Goal: Communication & Community: Answer question/provide support

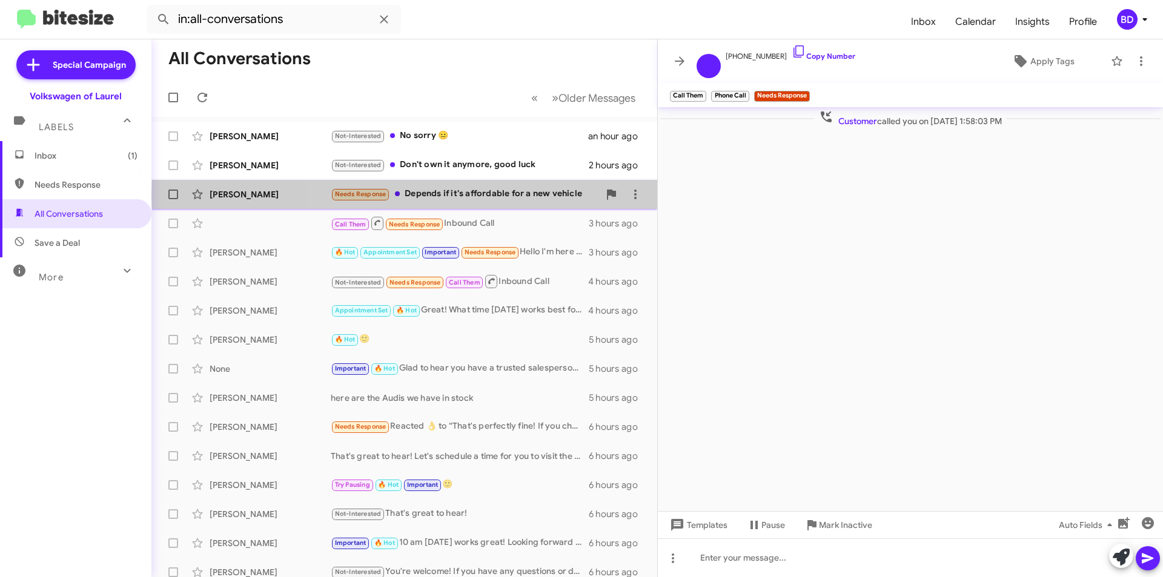
click at [530, 195] on div "Needs Response Depends if it's affordable for a new vehicle" at bounding box center [465, 194] width 268 height 14
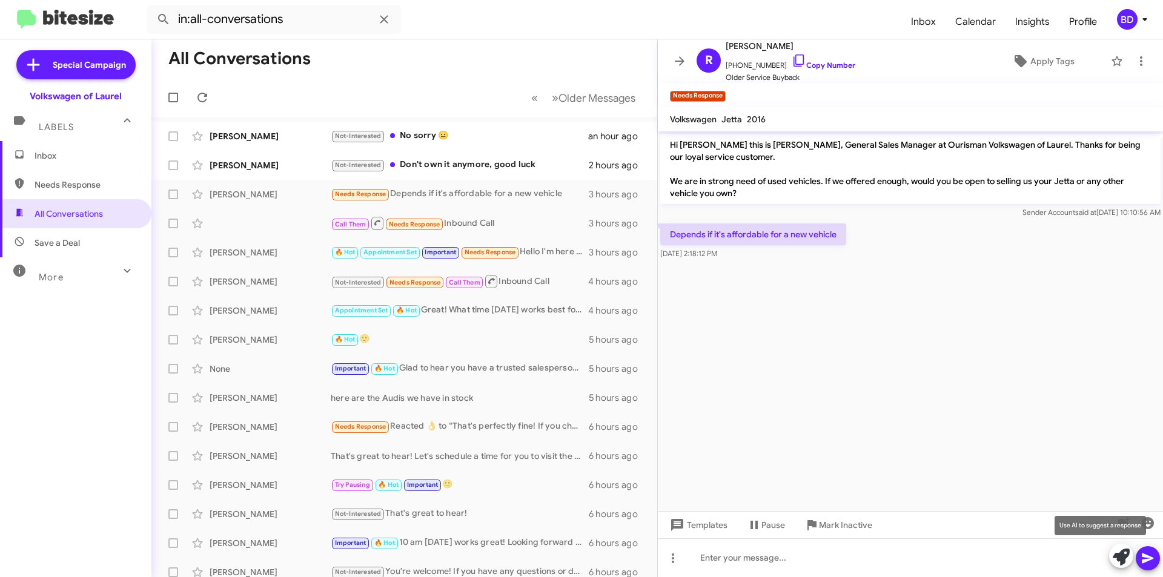
click at [1118, 558] on icon at bounding box center [1120, 557] width 17 height 17
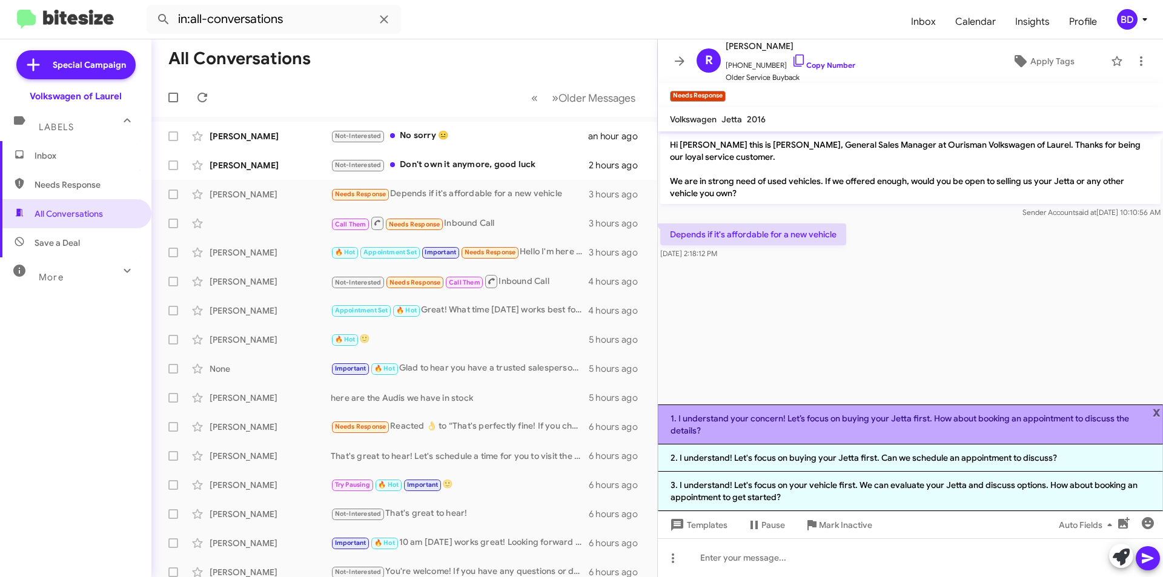
click at [798, 422] on li "1. I understand your concern! Let’s focus on buying your Jetta first. How about…" at bounding box center [910, 424] width 505 height 40
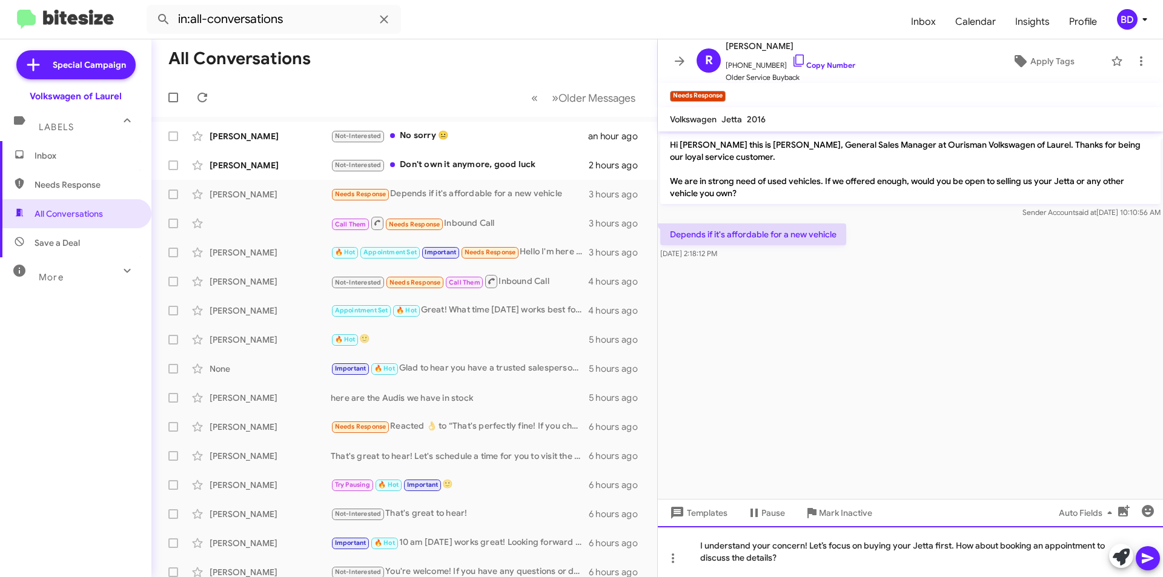
drag, startPoint x: 808, startPoint y: 543, endPoint x: 974, endPoint y: 549, distance: 165.4
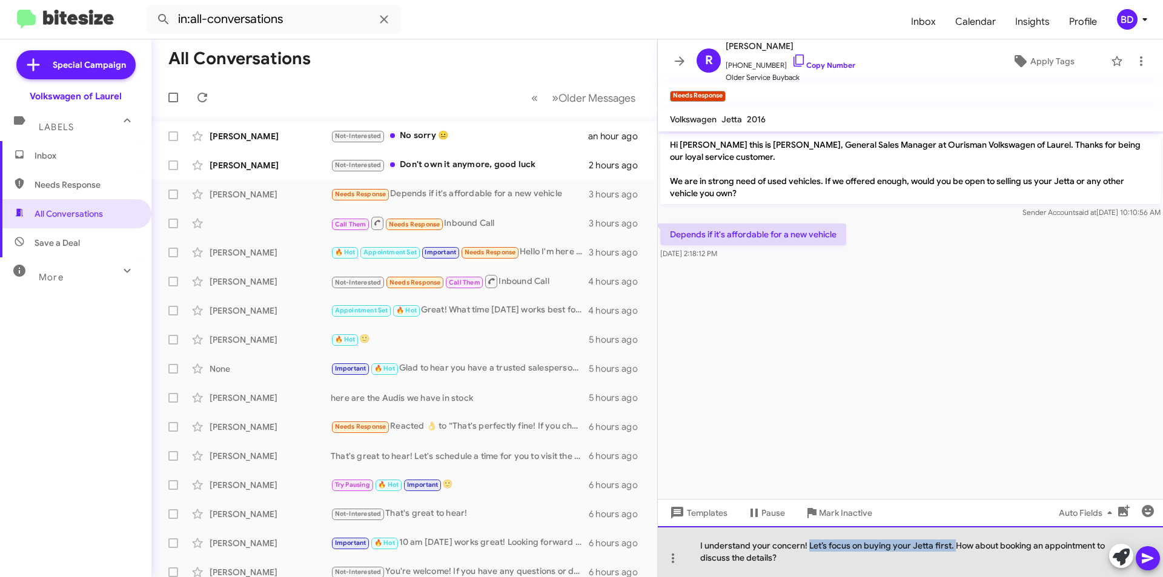
drag, startPoint x: 953, startPoint y: 546, endPoint x: 809, endPoint y: 536, distance: 144.5
click at [809, 536] on div "I understand your concern! Let’s focus on buying your Jetta first. How about bo…" at bounding box center [910, 551] width 505 height 51
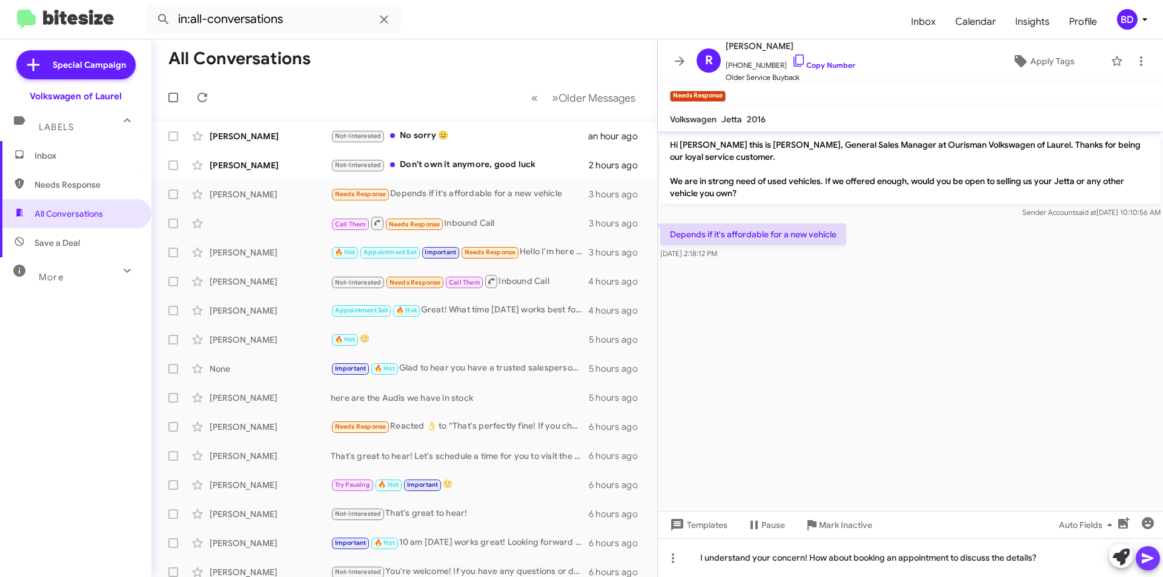
click at [1141, 555] on icon at bounding box center [1147, 558] width 15 height 15
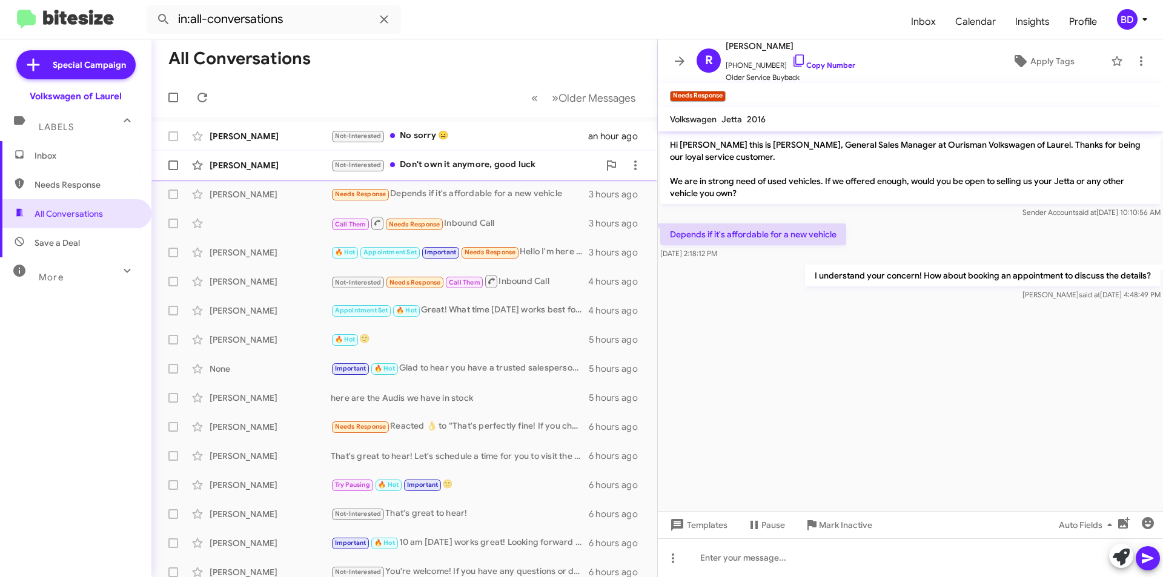
click at [507, 167] on div "Not-Interested Don't own it anymore, good luck" at bounding box center [465, 165] width 268 height 14
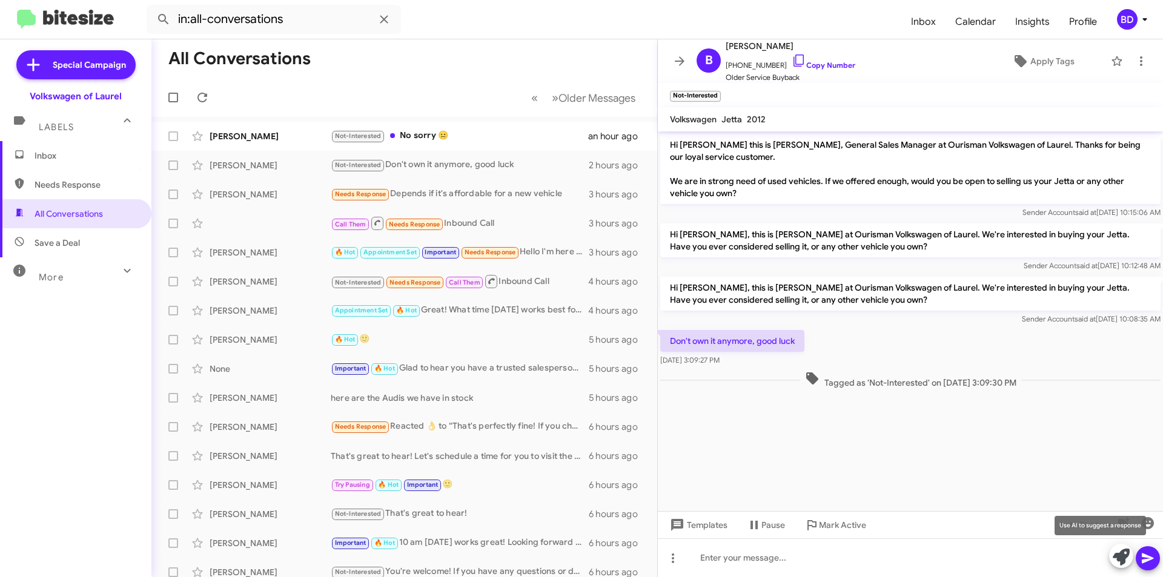
click at [1127, 555] on icon at bounding box center [1120, 557] width 17 height 17
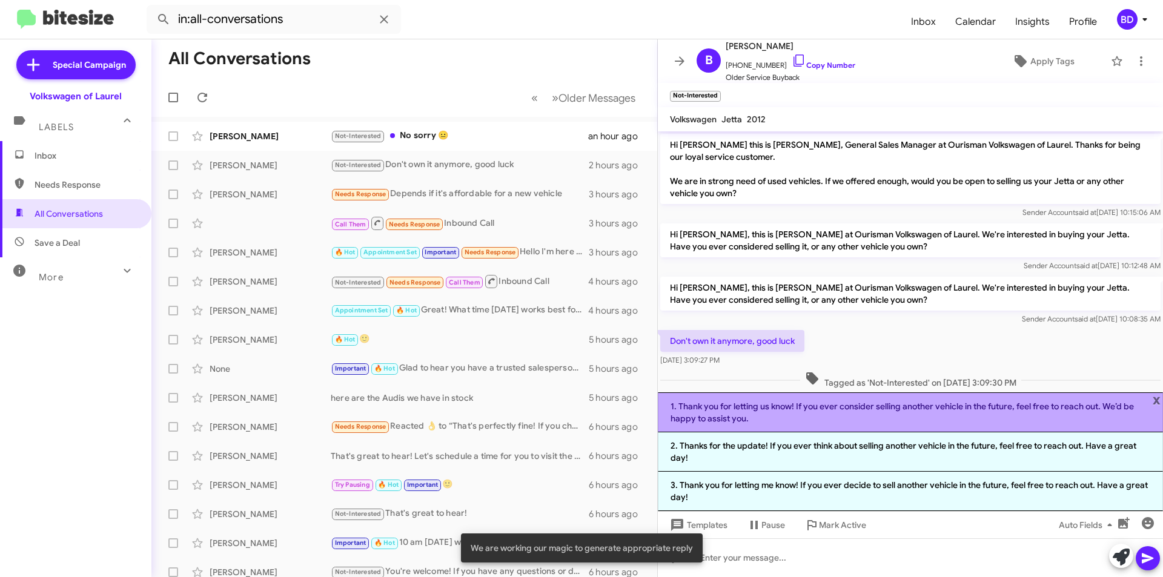
click at [851, 415] on li "1. Thank you for letting us know! If you ever consider selling another vehicle …" at bounding box center [910, 412] width 505 height 40
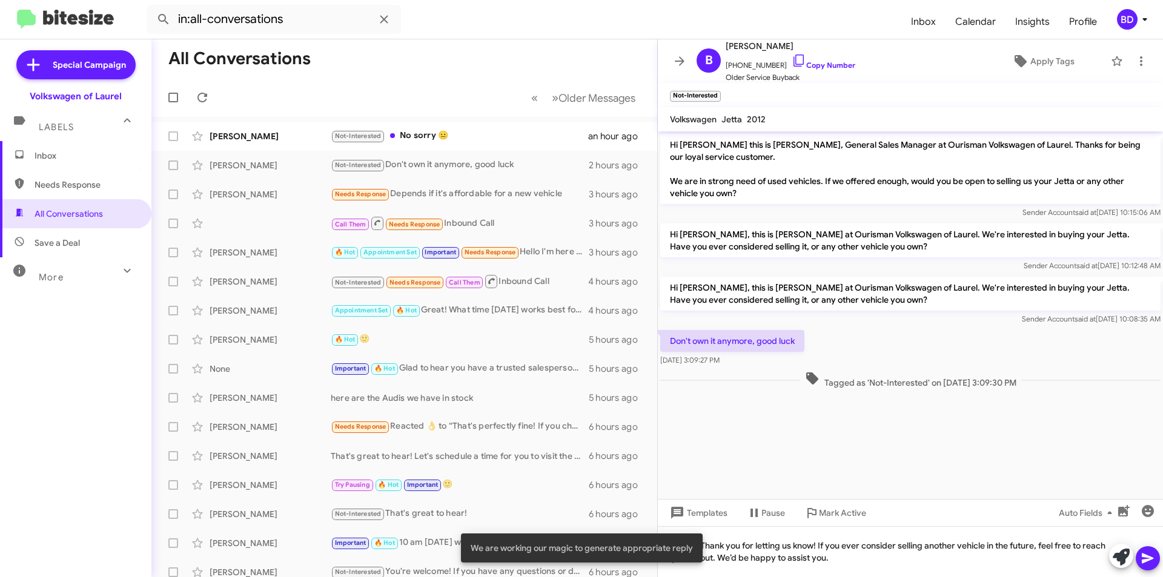
click at [1147, 554] on icon at bounding box center [1147, 558] width 15 height 15
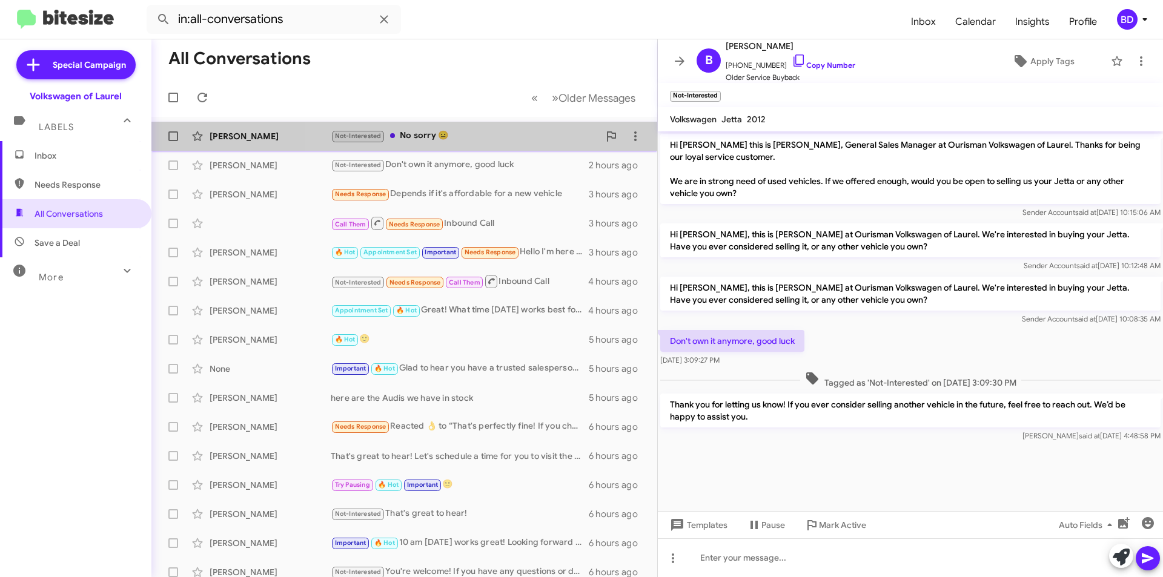
click at [492, 140] on div "Not-Interested No sorry 😐" at bounding box center [465, 136] width 268 height 14
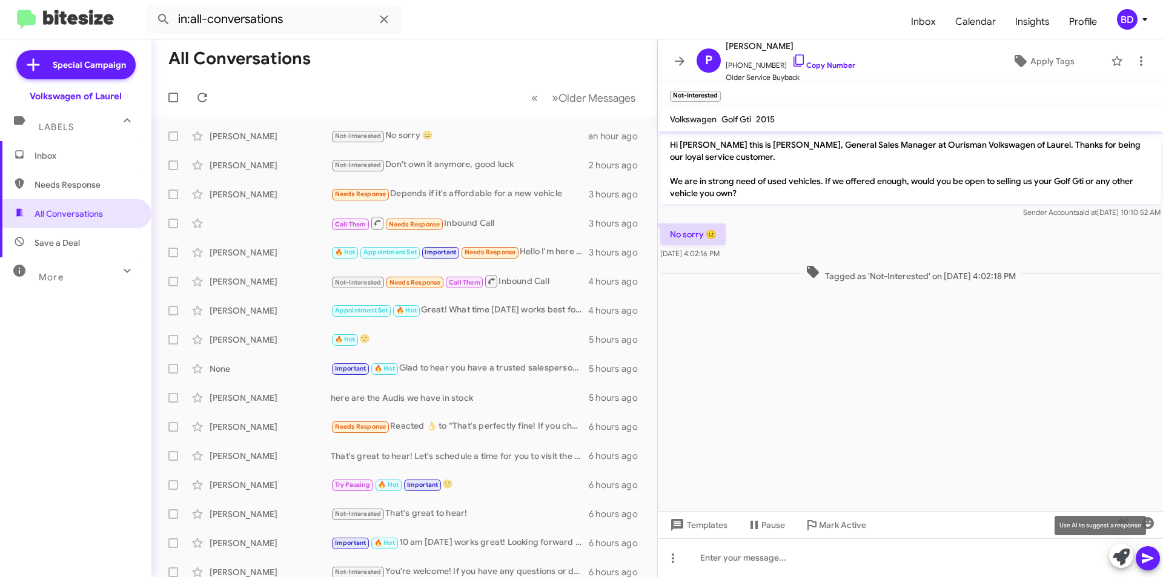
click at [1124, 552] on icon at bounding box center [1120, 557] width 17 height 17
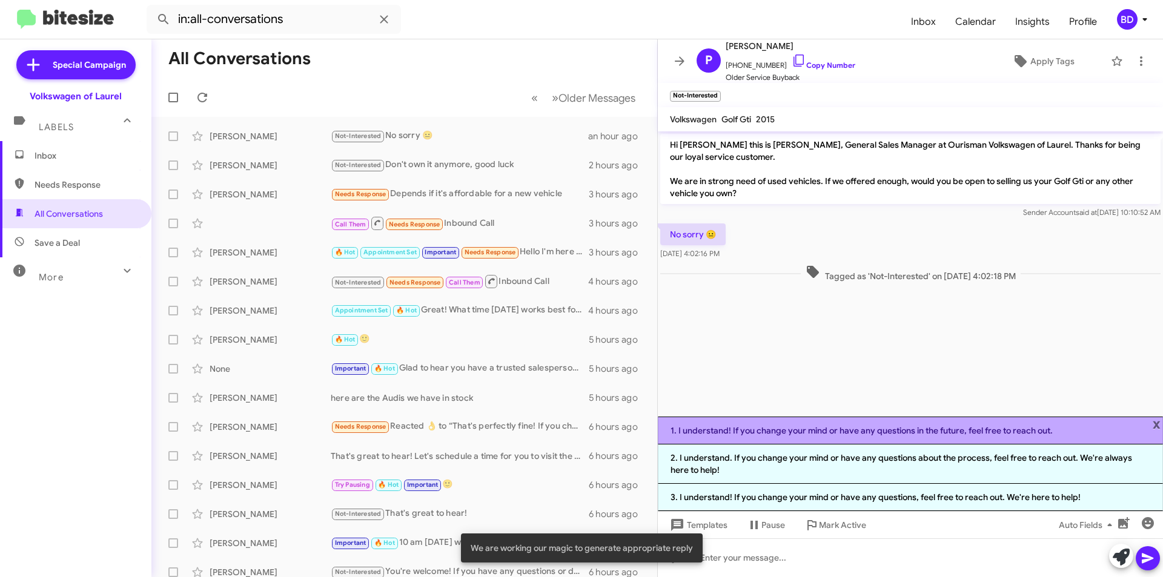
click at [854, 435] on li "1. I understand! If you change your mind or have any questions in the future, f…" at bounding box center [910, 431] width 505 height 28
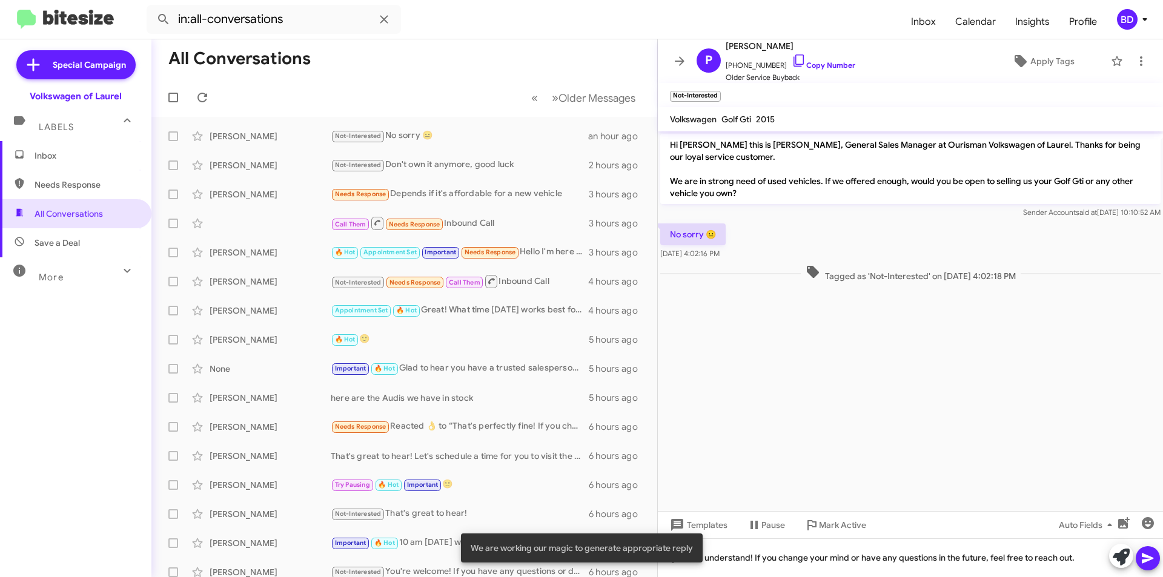
click at [1149, 555] on icon at bounding box center [1147, 558] width 15 height 15
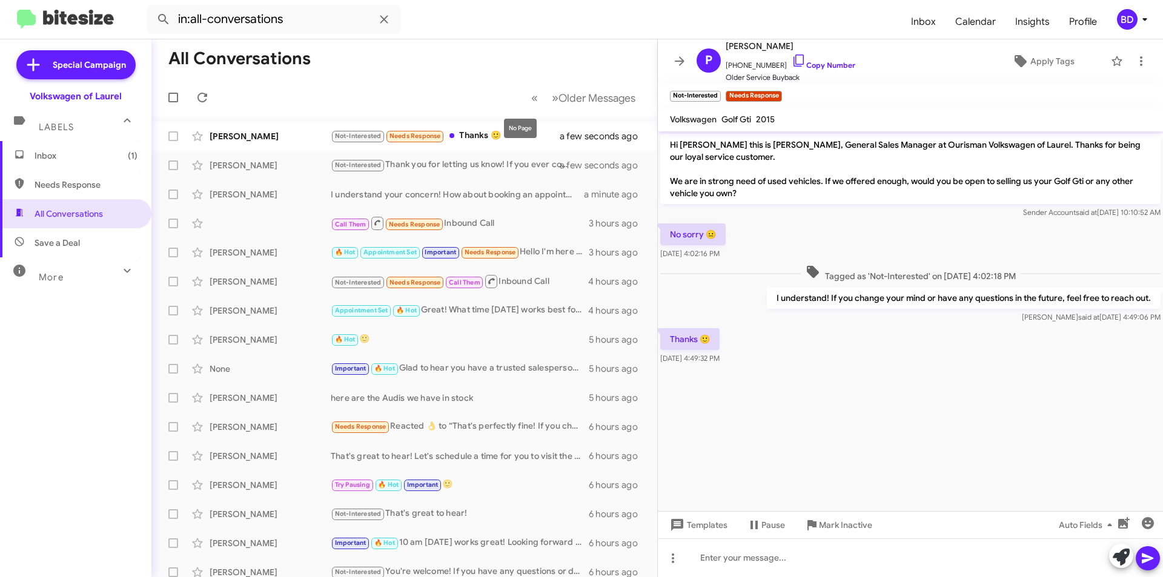
click at [511, 138] on mat-tooltip-component "No Page" at bounding box center [520, 128] width 50 height 36
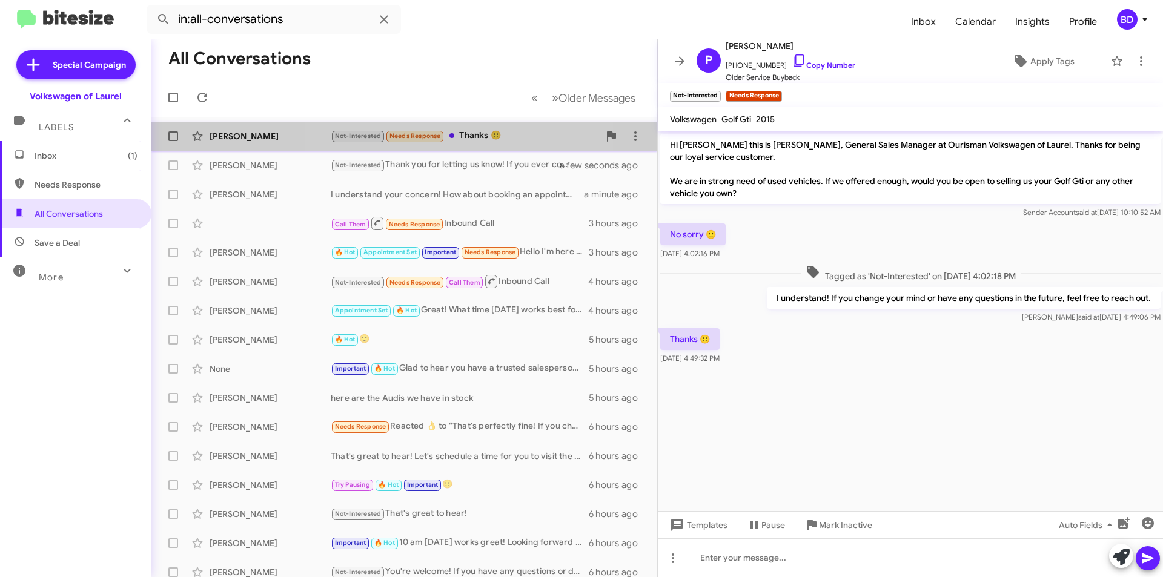
click at [457, 138] on div "Not-Interested Needs Response Thanks 🙂" at bounding box center [465, 136] width 268 height 14
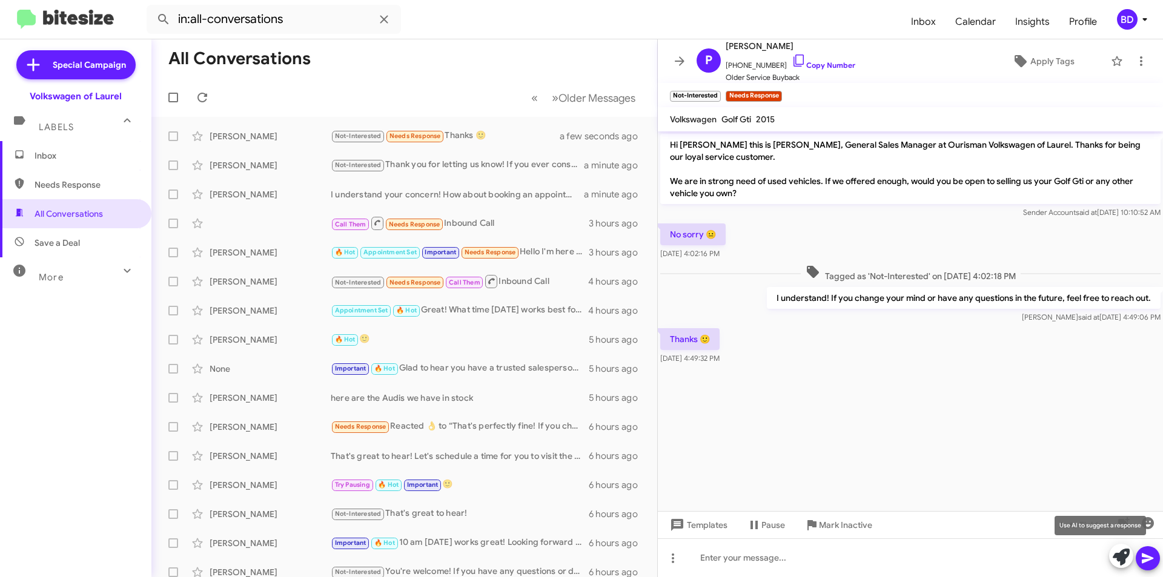
click at [1147, 515] on mat-tooltip-component "Use AI to suggest a response" at bounding box center [1100, 525] width 108 height 36
click at [1144, 524] on icon "button" at bounding box center [1147, 523] width 12 height 12
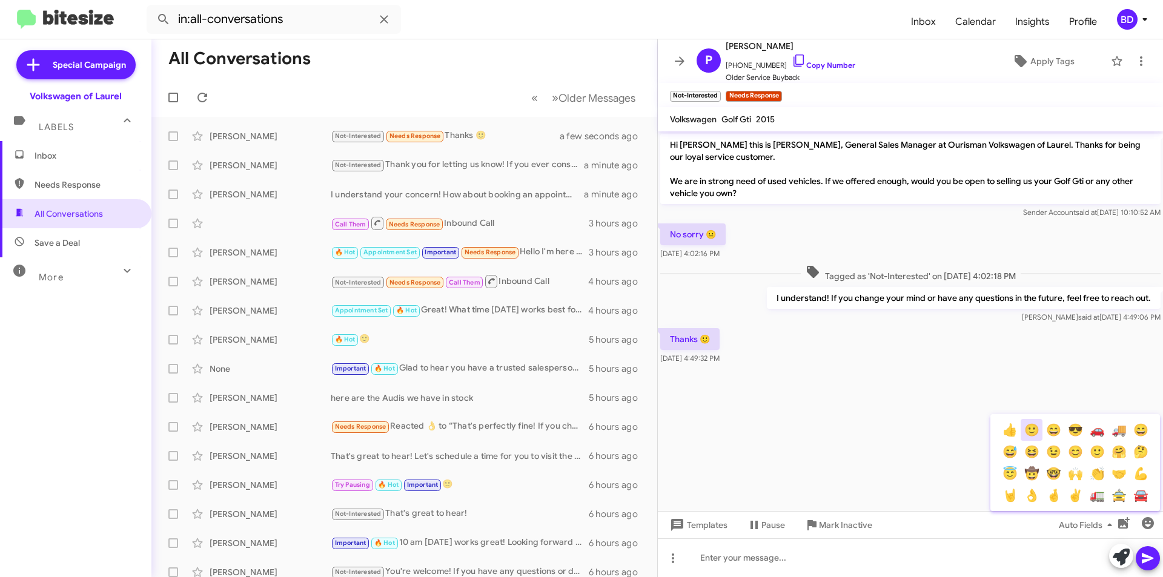
click at [1026, 435] on button "🙂" at bounding box center [1031, 430] width 22 height 22
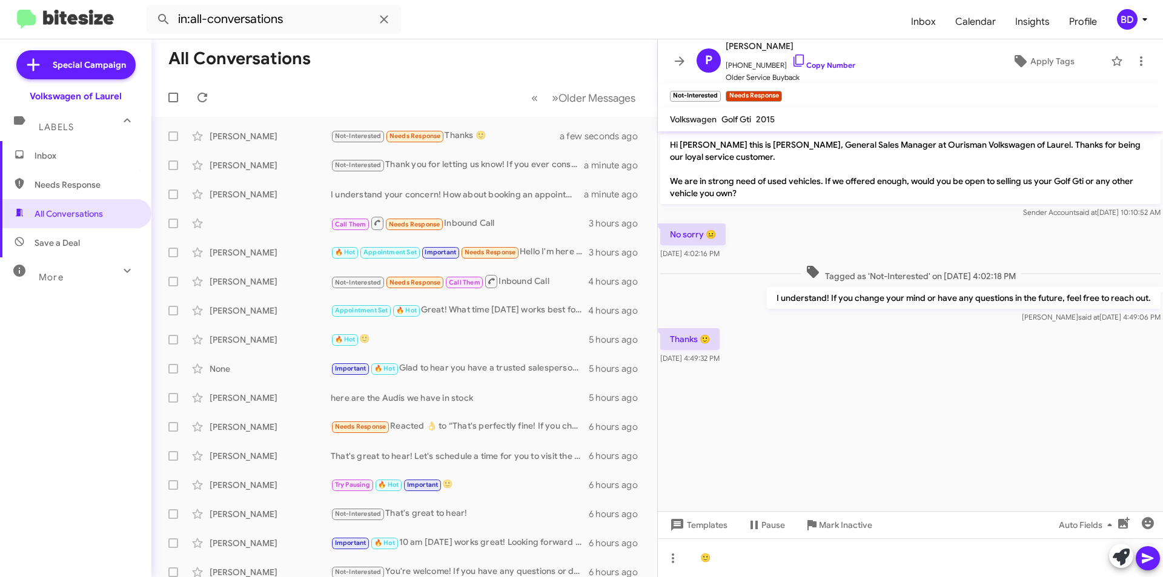
click at [1144, 555] on icon at bounding box center [1147, 558] width 12 height 10
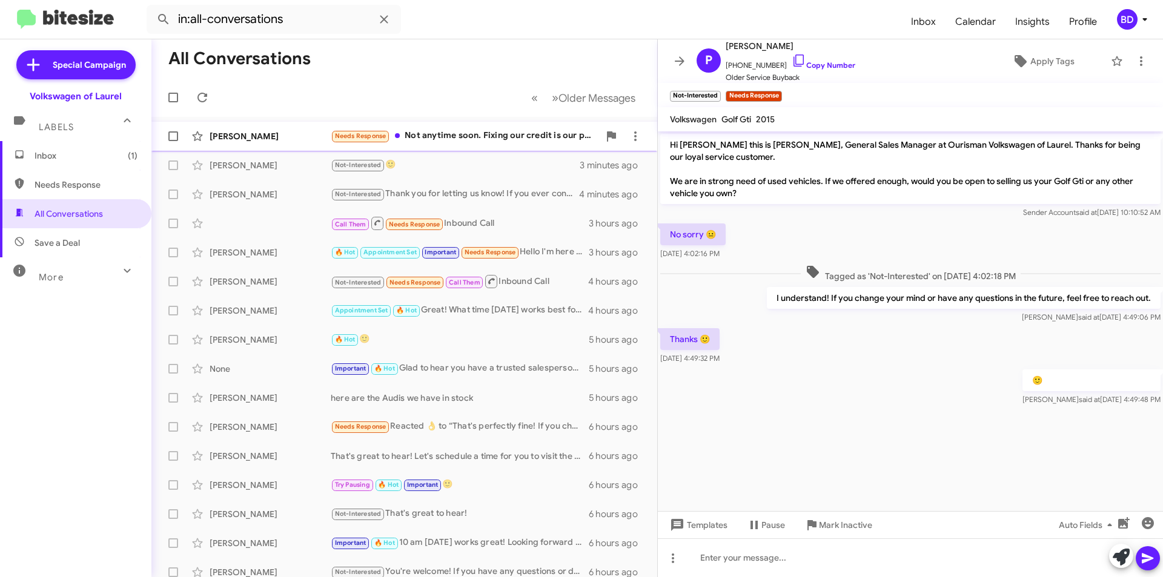
click at [511, 139] on div "Needs Response Not anytime soon. Fixing our credit is our priority current the …" at bounding box center [465, 136] width 268 height 14
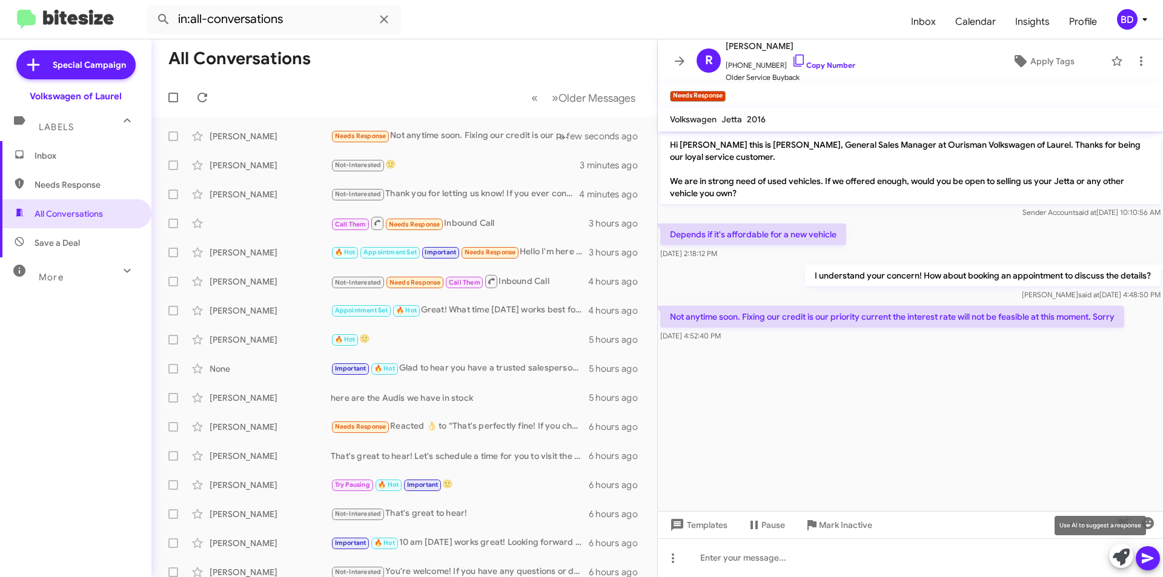
click at [1122, 552] on icon at bounding box center [1120, 557] width 17 height 17
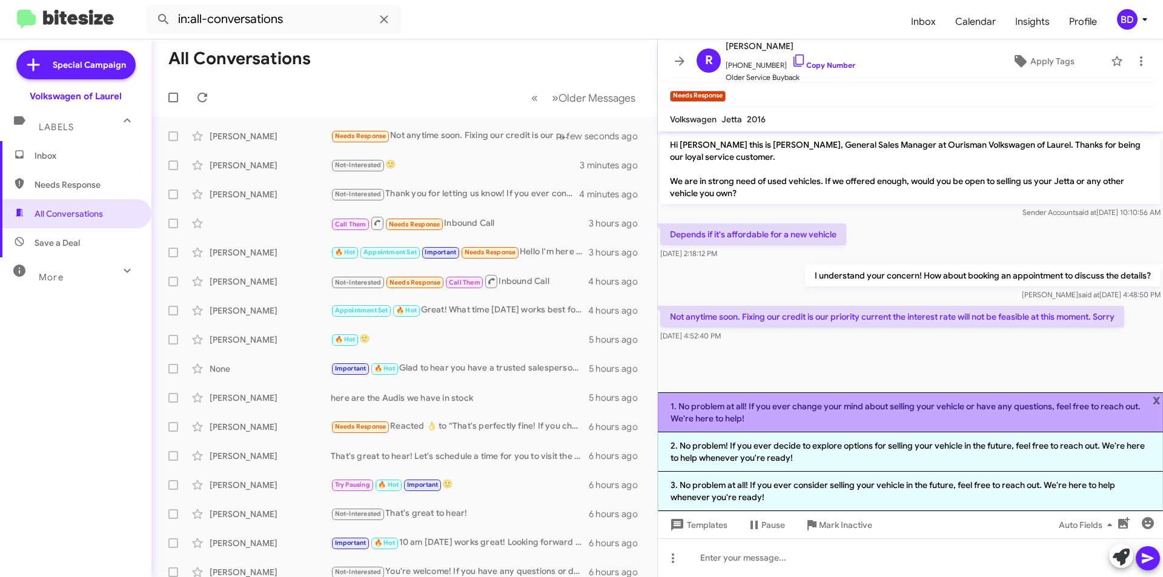
click at [1044, 423] on li "1. No problem at all! If you ever change your mind about selling your vehicle o…" at bounding box center [910, 412] width 505 height 40
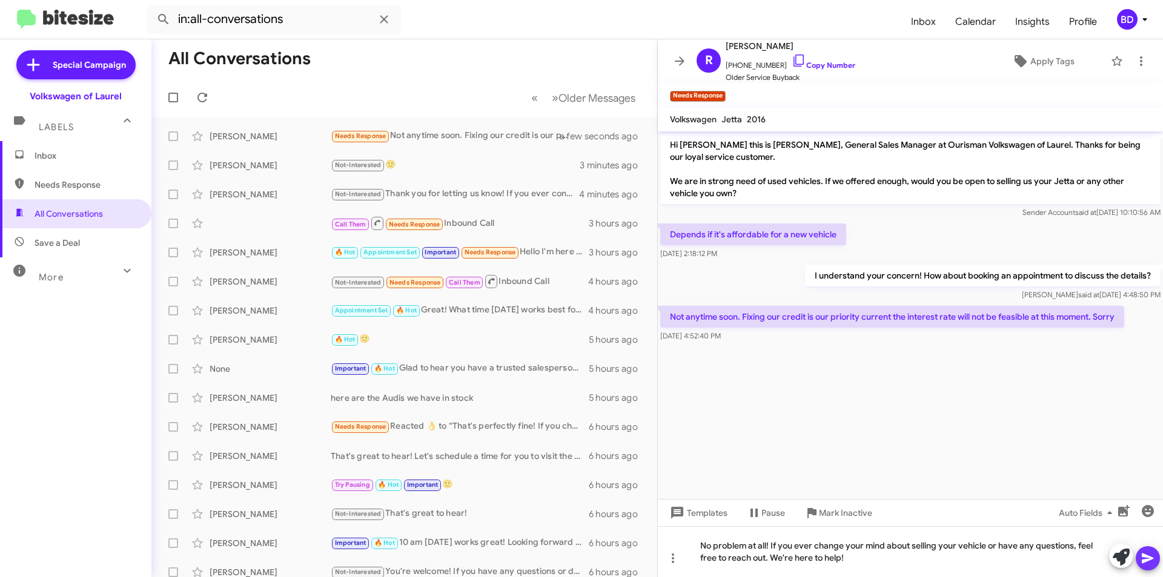
click at [1148, 562] on icon at bounding box center [1147, 558] width 15 height 15
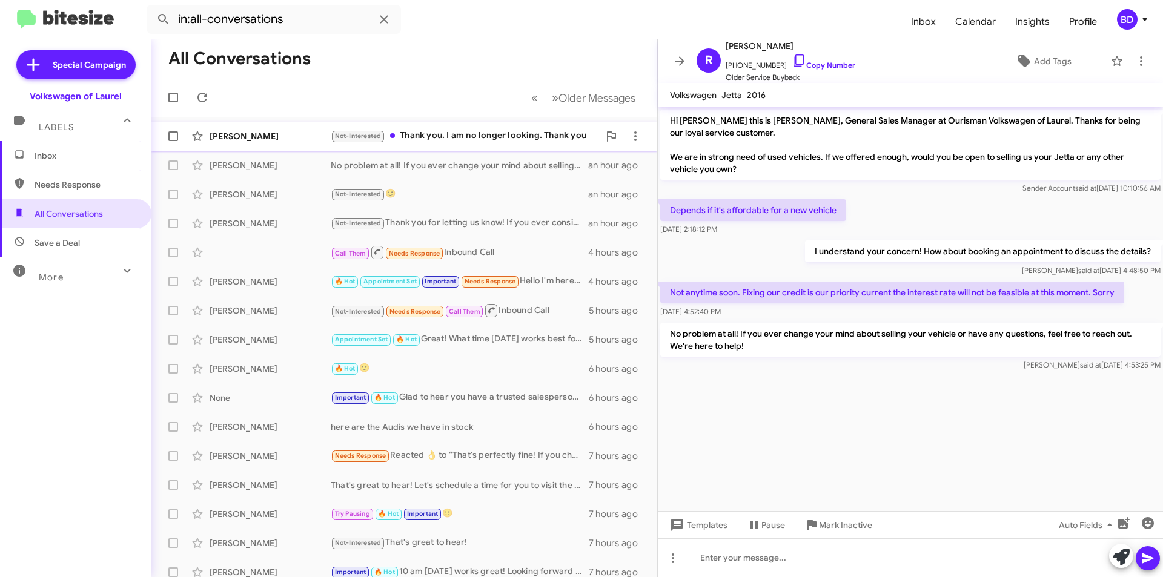
click at [495, 131] on div "Not-Interested Thank you. I am no longer looking. Thank you" at bounding box center [465, 136] width 268 height 14
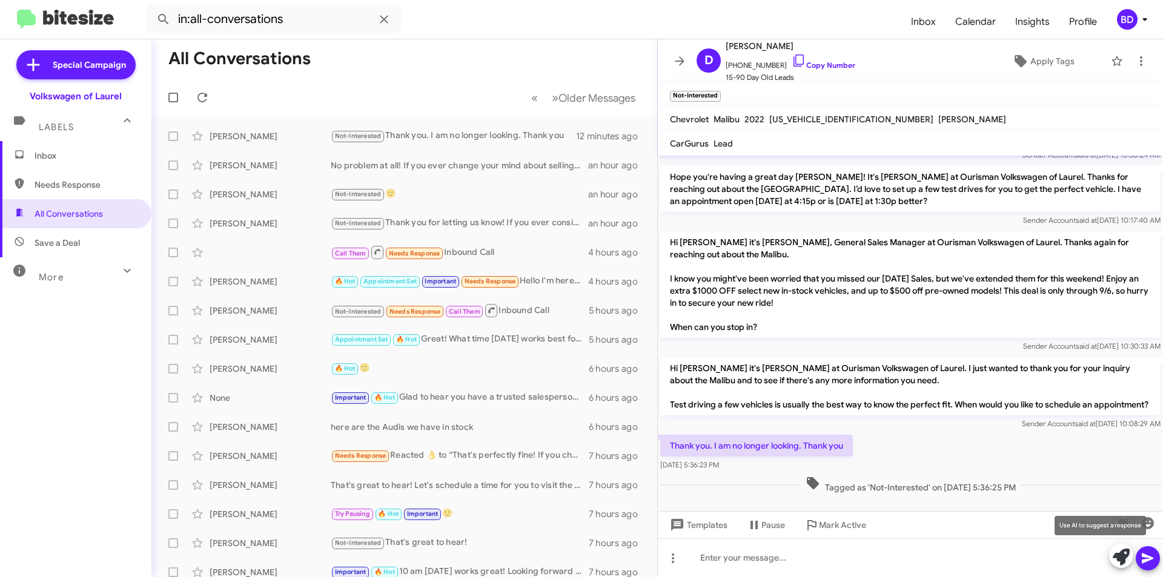
click at [1123, 561] on icon at bounding box center [1120, 557] width 17 height 17
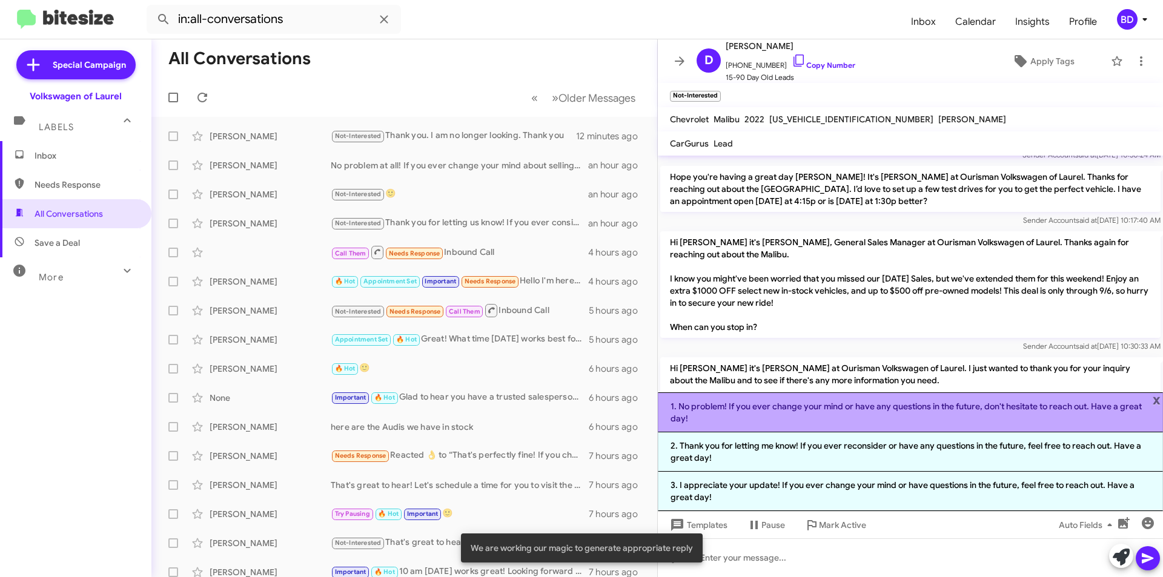
click at [856, 414] on li "1. No problem! If you ever change your mind or have any questions in the future…" at bounding box center [910, 412] width 505 height 40
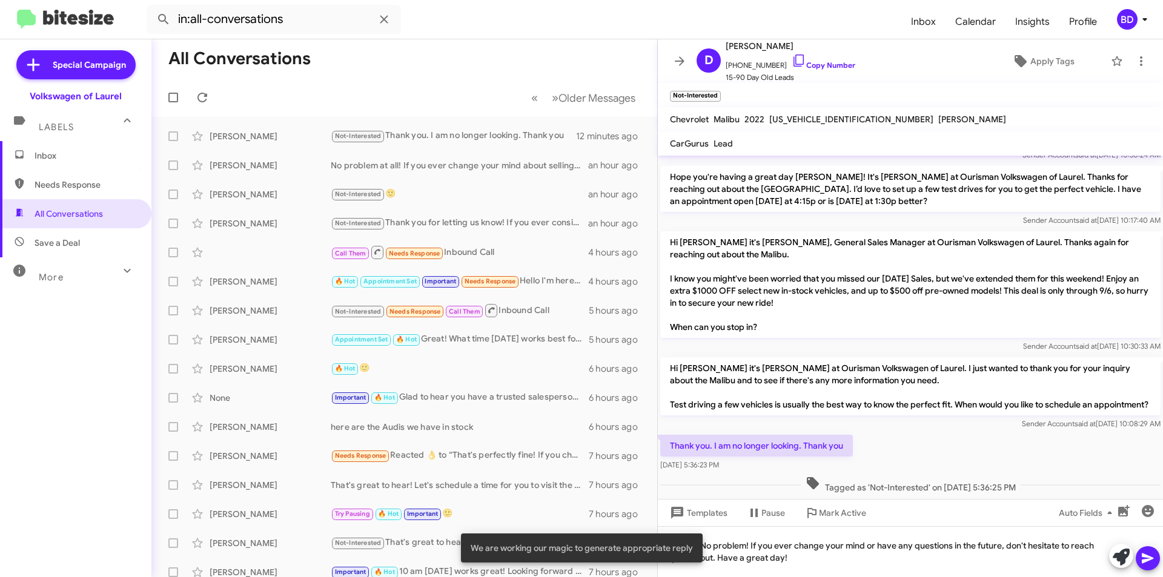
click at [1153, 559] on icon at bounding box center [1147, 558] width 15 height 15
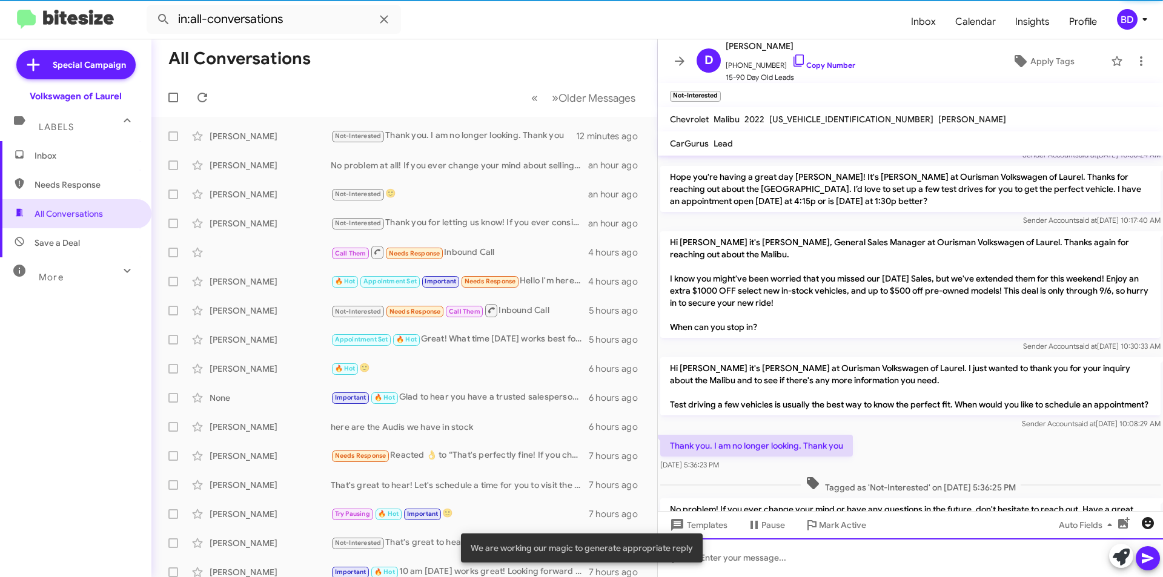
scroll to position [0, 0]
